Goal: Transaction & Acquisition: Purchase product/service

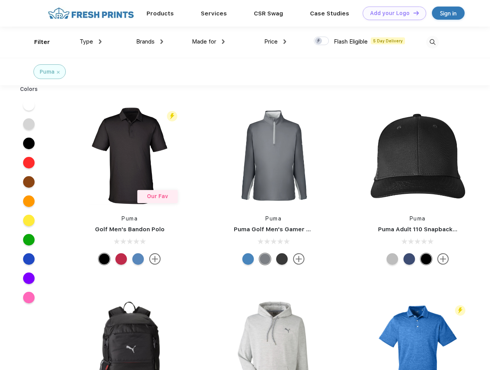
click at [392, 13] on link "Add your Logo Design Tool" at bounding box center [395, 13] width 64 height 13
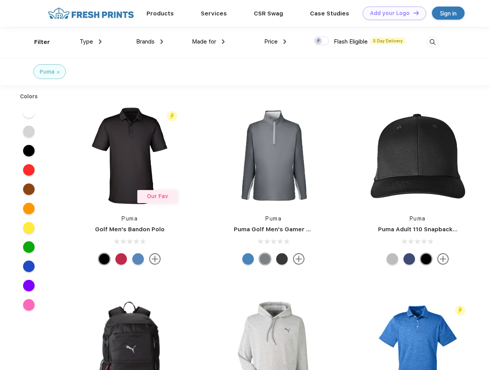
click at [0, 0] on div "Design Tool" at bounding box center [0, 0] width 0 height 0
click at [413, 13] on link "Add your Logo Design Tool" at bounding box center [395, 13] width 64 height 13
click at [37, 42] on div "Filter" at bounding box center [42, 42] width 16 height 9
click at [91, 42] on span "Type" at bounding box center [86, 41] width 13 height 7
click at [150, 42] on span "Brands" at bounding box center [145, 41] width 18 height 7
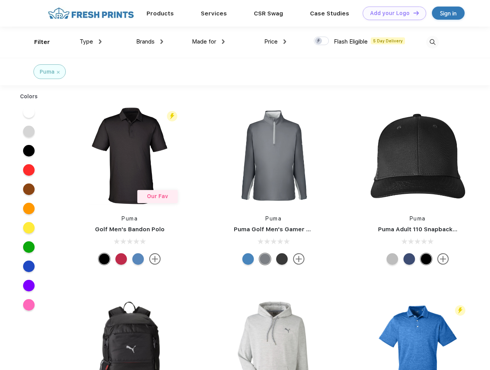
click at [209, 42] on span "Made for" at bounding box center [204, 41] width 24 height 7
click at [276, 42] on span "Price" at bounding box center [270, 41] width 13 height 7
click at [322, 41] on div at bounding box center [321, 41] width 15 height 8
click at [319, 41] on input "checkbox" at bounding box center [316, 38] width 5 height 5
click at [433, 42] on img at bounding box center [432, 42] width 13 height 13
